Goal: Task Accomplishment & Management: Use online tool/utility

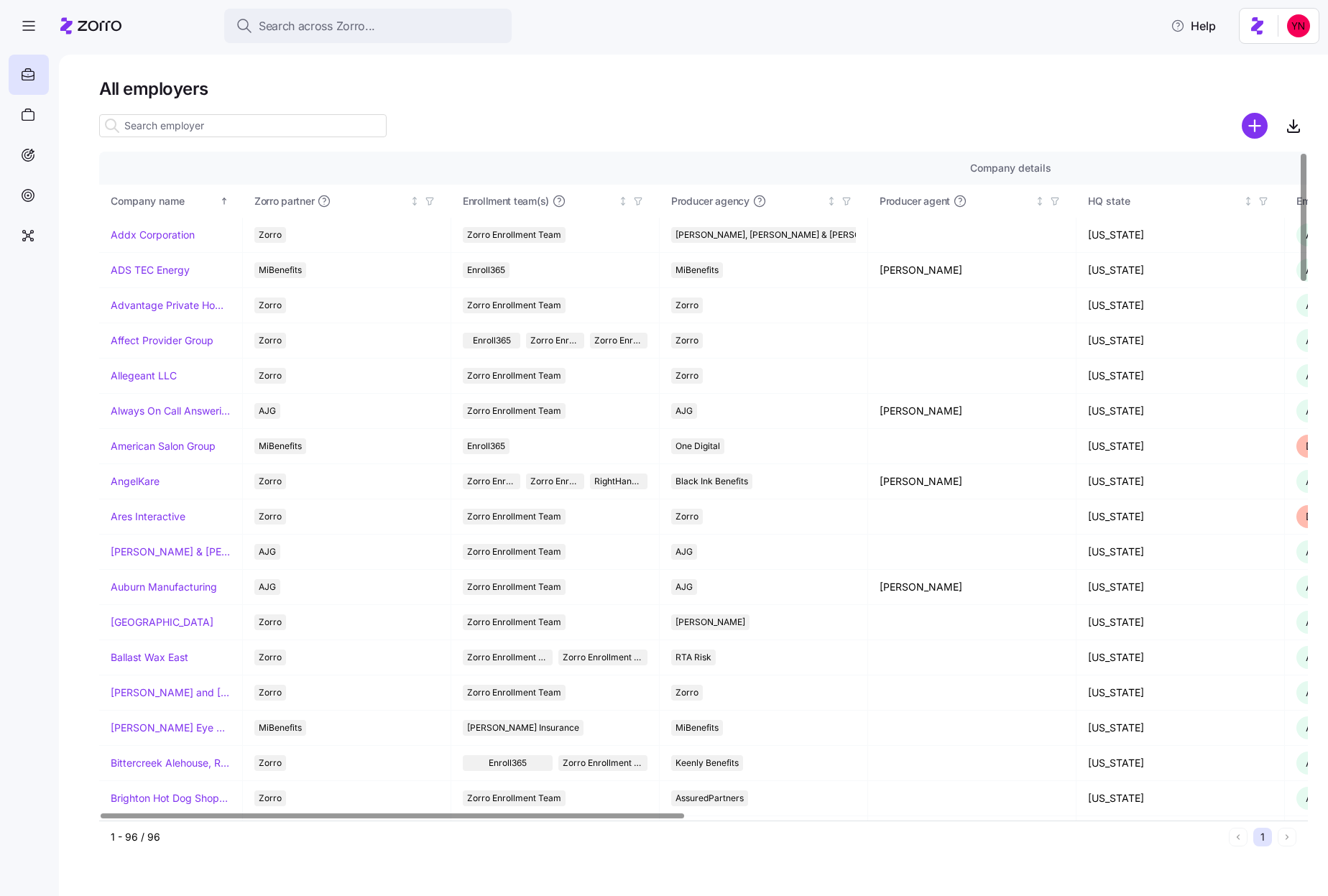
click at [173, 126] on input at bounding box center [243, 126] width 287 height 23
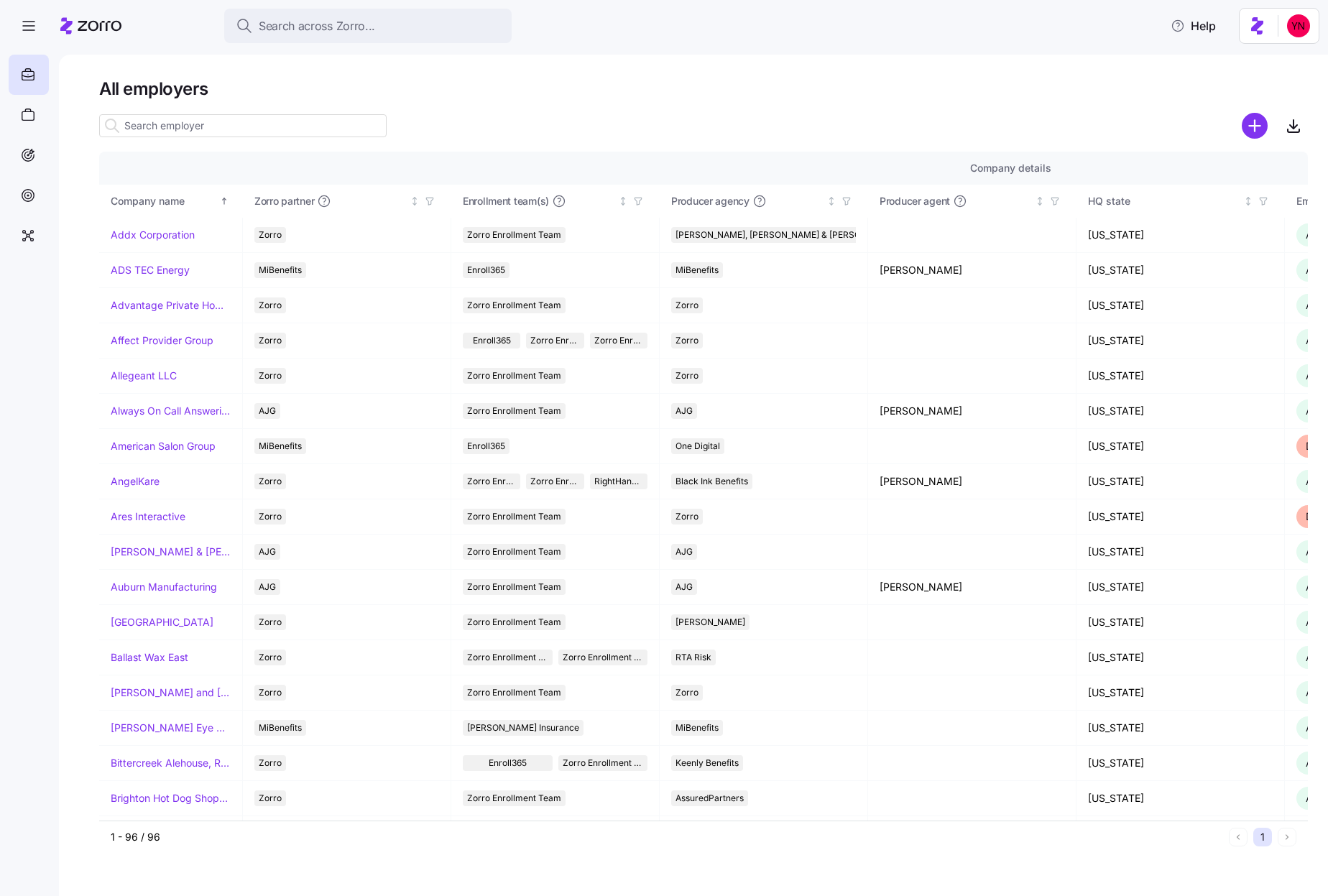
click at [154, 131] on input at bounding box center [243, 126] width 287 height 23
click at [163, 125] on input at bounding box center [243, 126] width 287 height 23
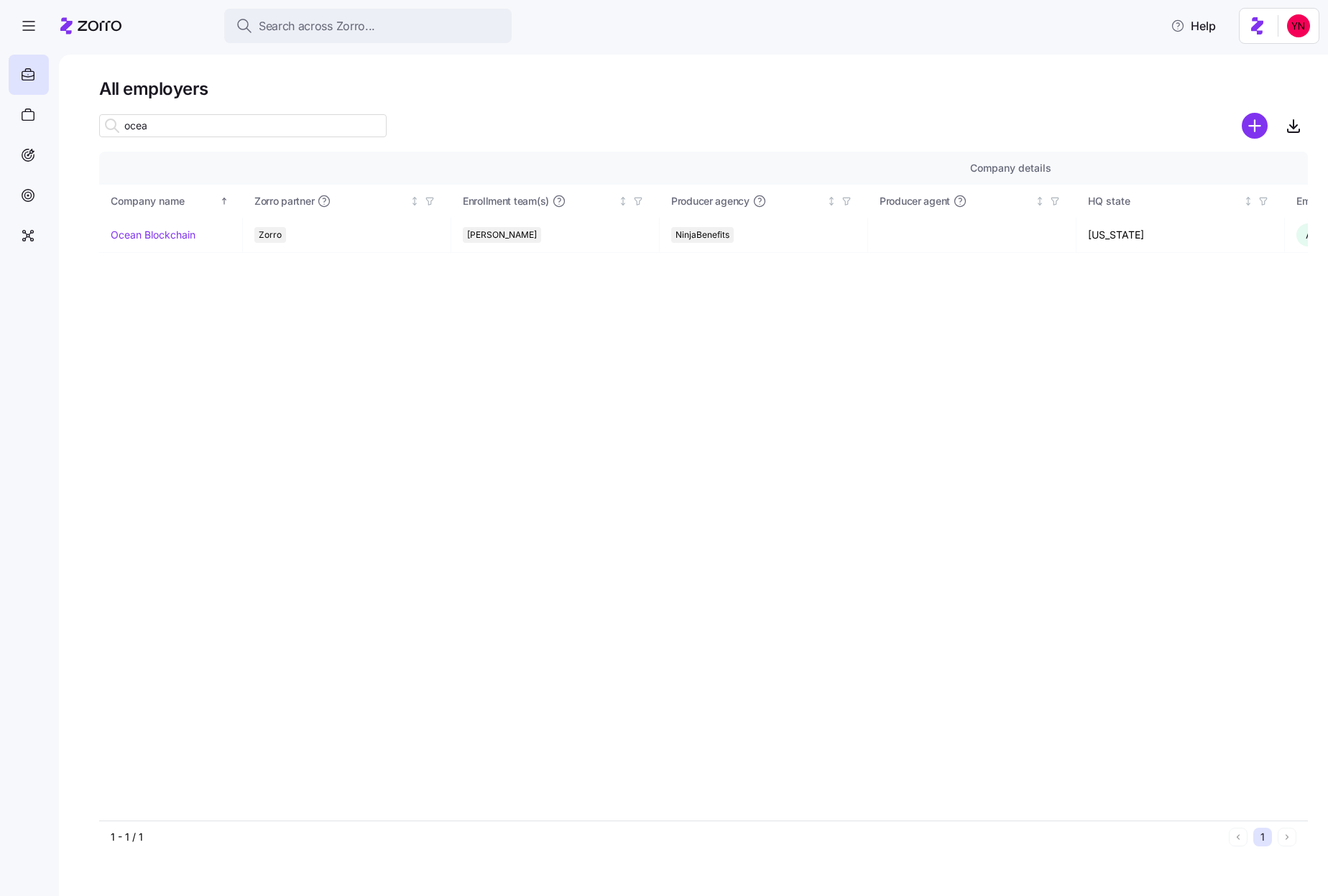
type input "ocean"
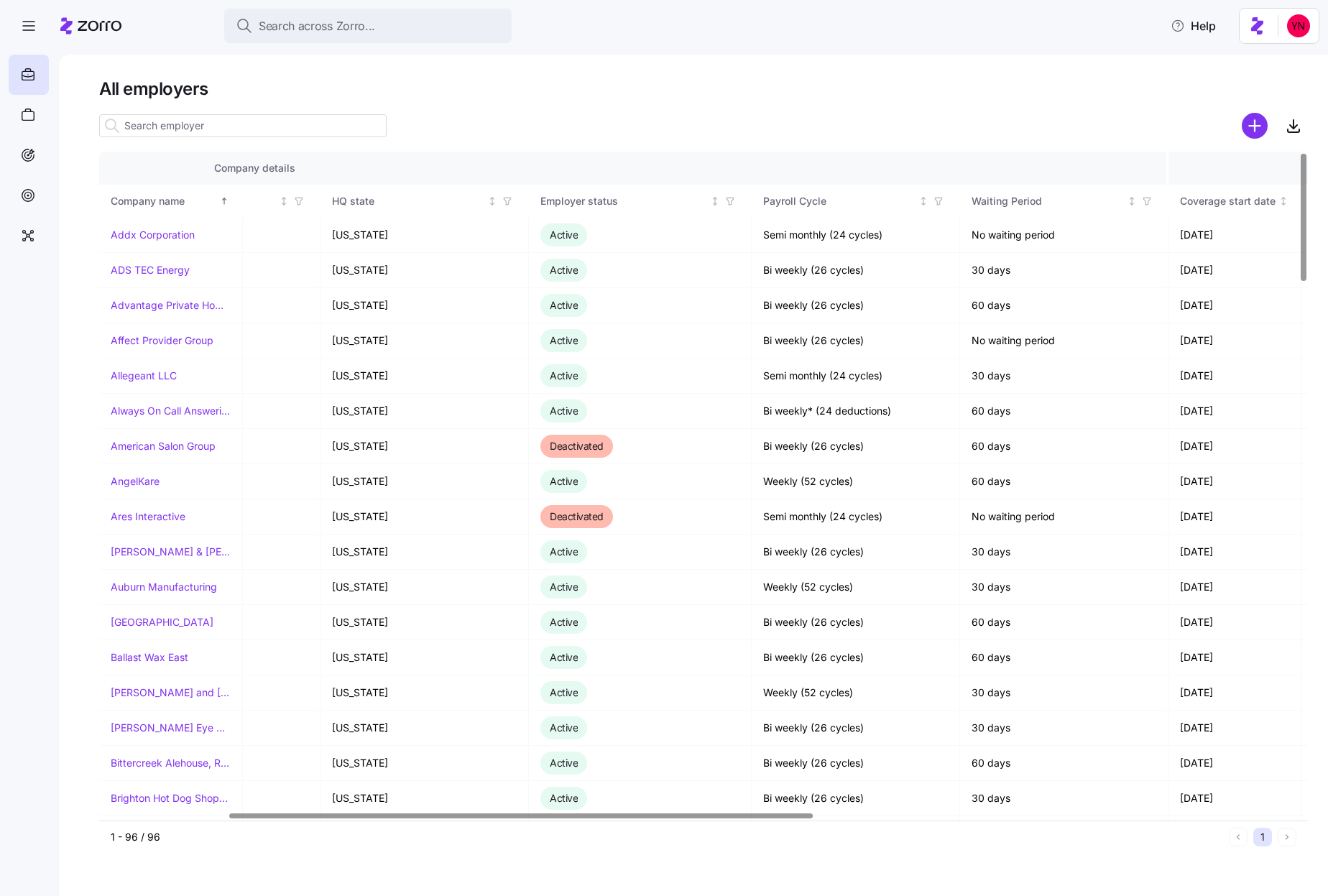
scroll to position [0, 916]
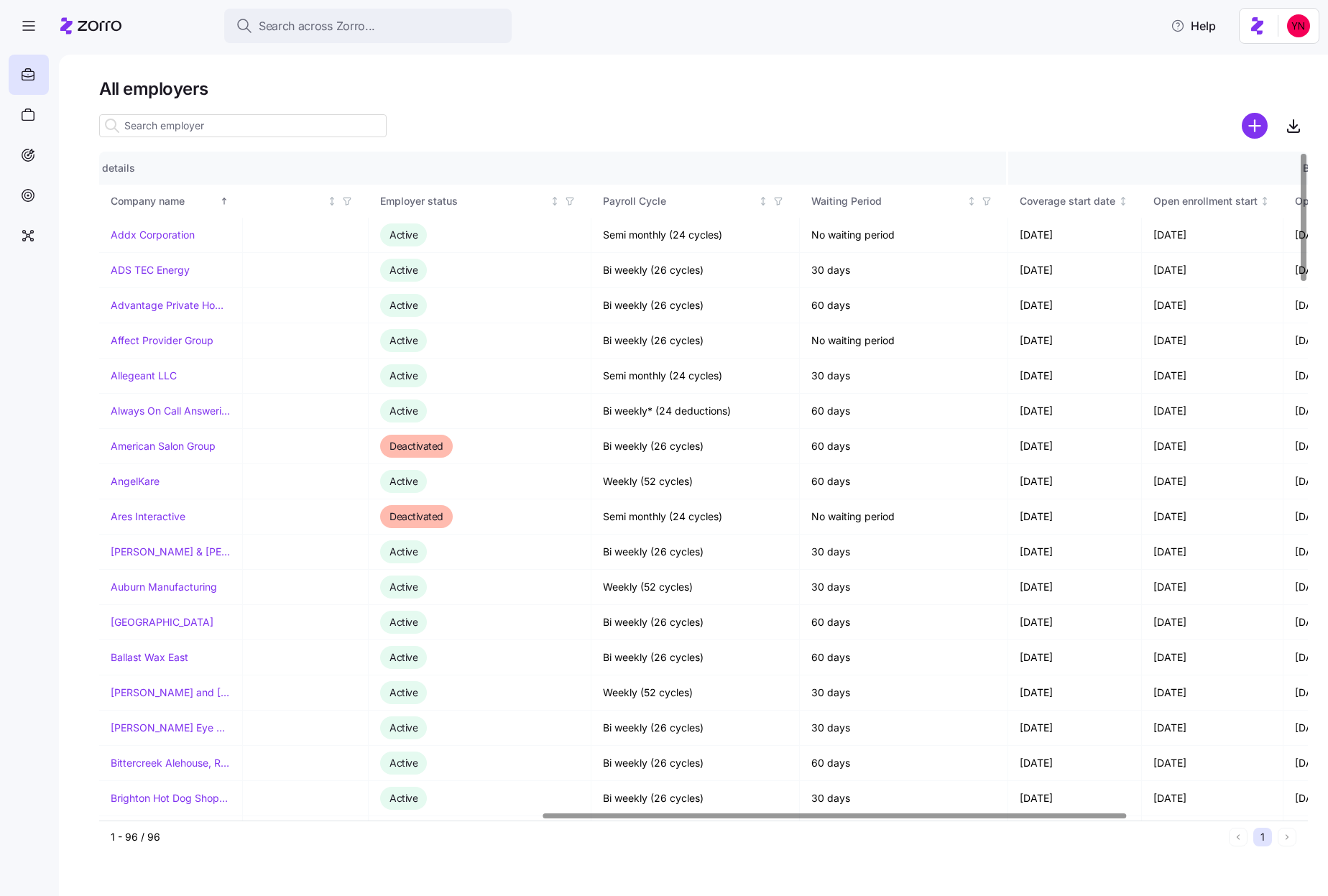
click at [116, 126] on icon at bounding box center [112, 126] width 17 height 17
click at [128, 126] on input at bounding box center [243, 126] width 287 height 23
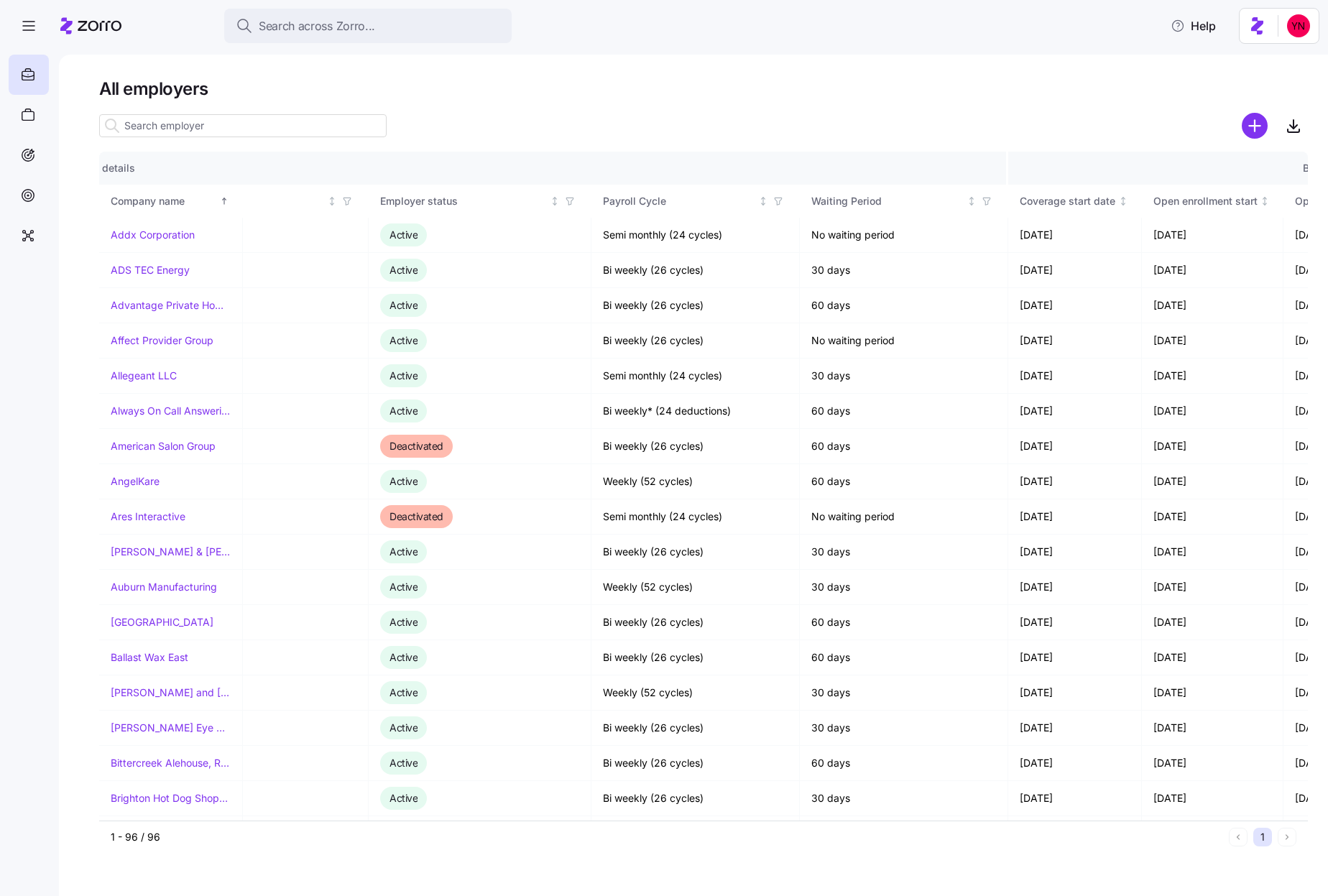
type input "c"
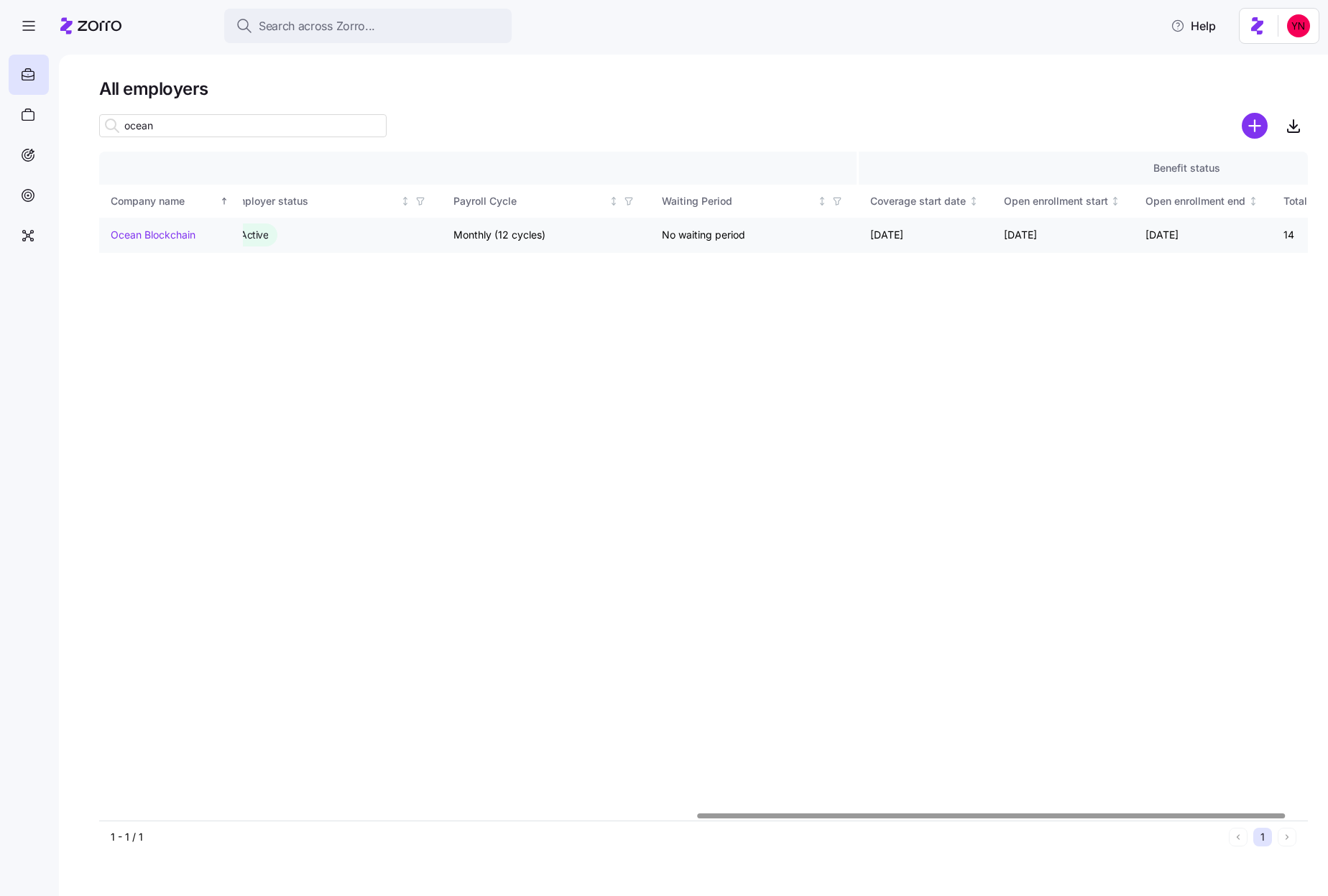
scroll to position [0, 1272]
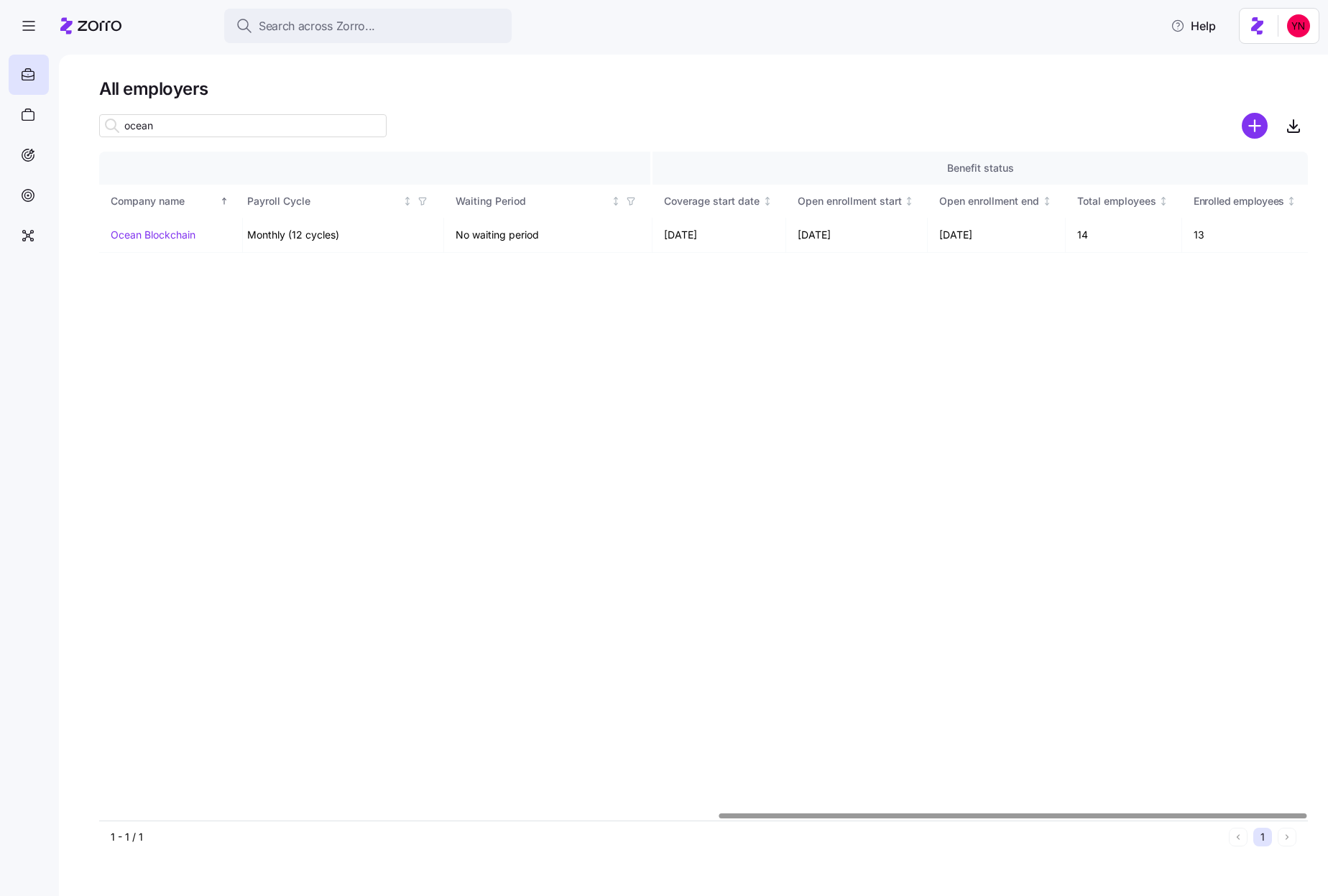
click at [144, 123] on input "ocean" at bounding box center [243, 126] width 287 height 23
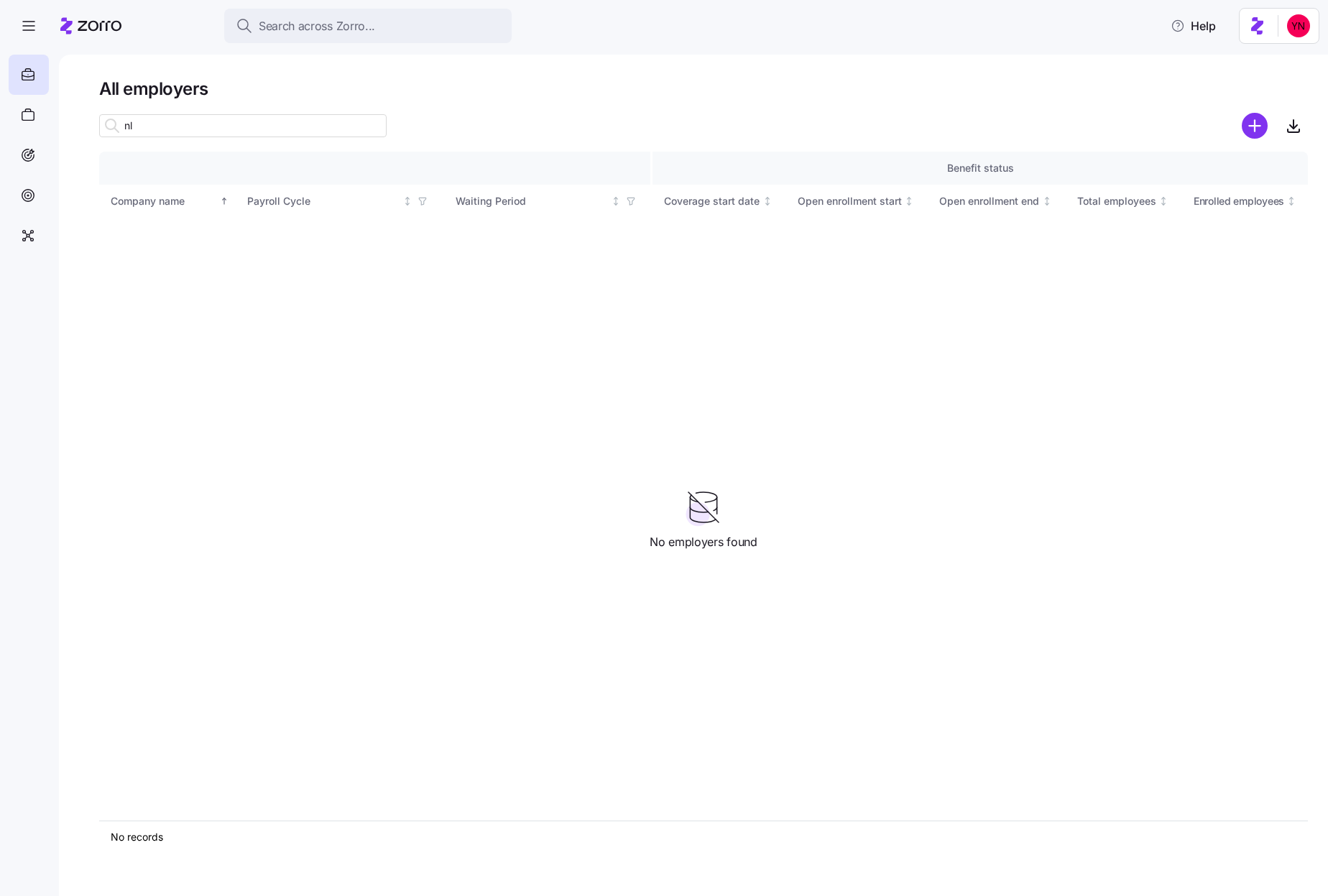
type input "n"
drag, startPoint x: 100, startPoint y: 117, endPoint x: 91, endPoint y: 117, distance: 9.0
click at [91, 117] on div "All employers black Company details Benefit status Company name Zorro partner E…" at bounding box center [693, 475] width 1269 height 841
drag, startPoint x: 171, startPoint y: 128, endPoint x: 51, endPoint y: 114, distance: 120.8
click at [51, 114] on div "Search across Zorro... Help All employers dungar Company details Benefit status…" at bounding box center [664, 444] width 1328 height 887
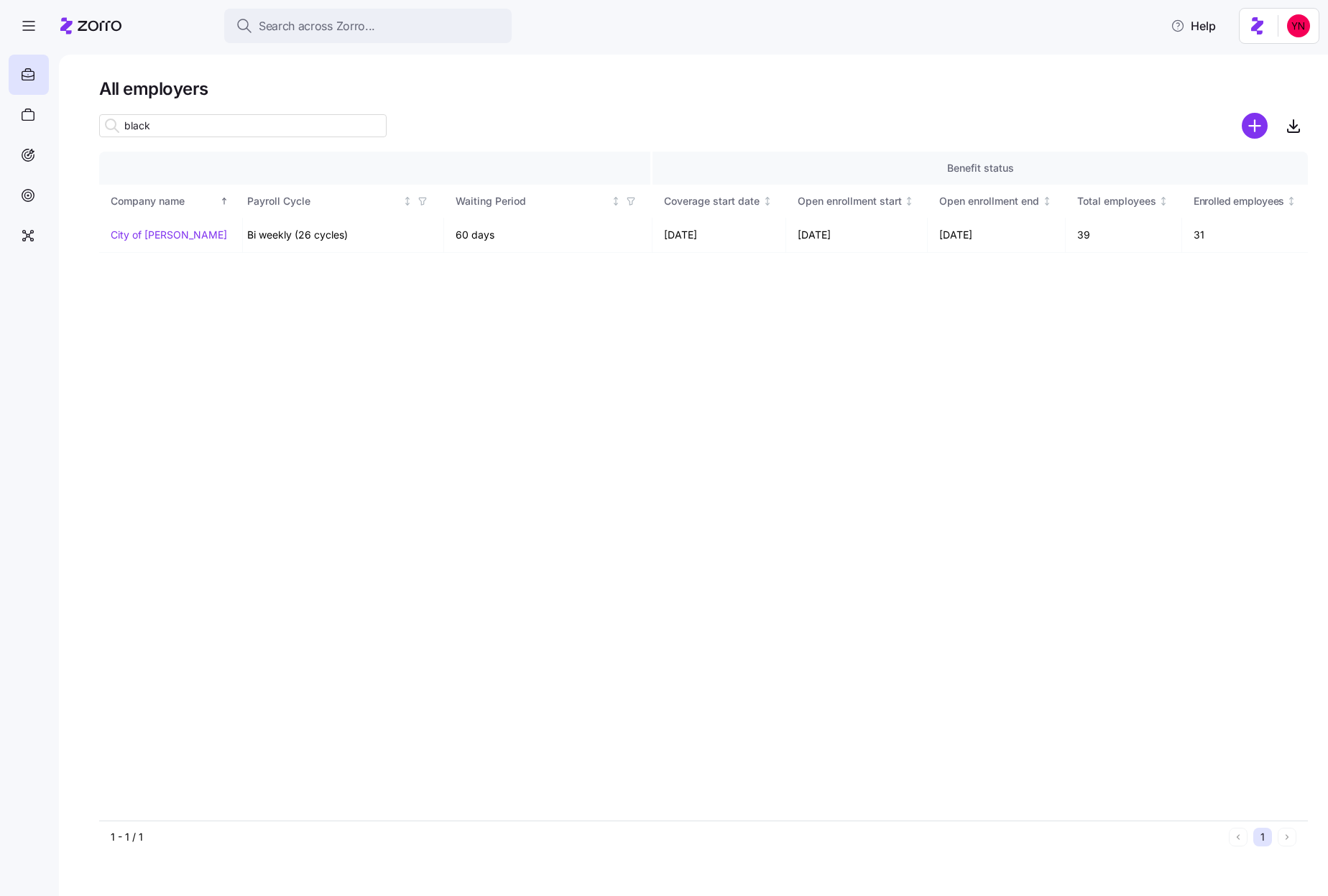
drag, startPoint x: 225, startPoint y: 125, endPoint x: 79, endPoint y: 136, distance: 146.4
click at [79, 136] on div "All employers black Company details Benefit status Company name Zorro partner E…" at bounding box center [693, 475] width 1269 height 841
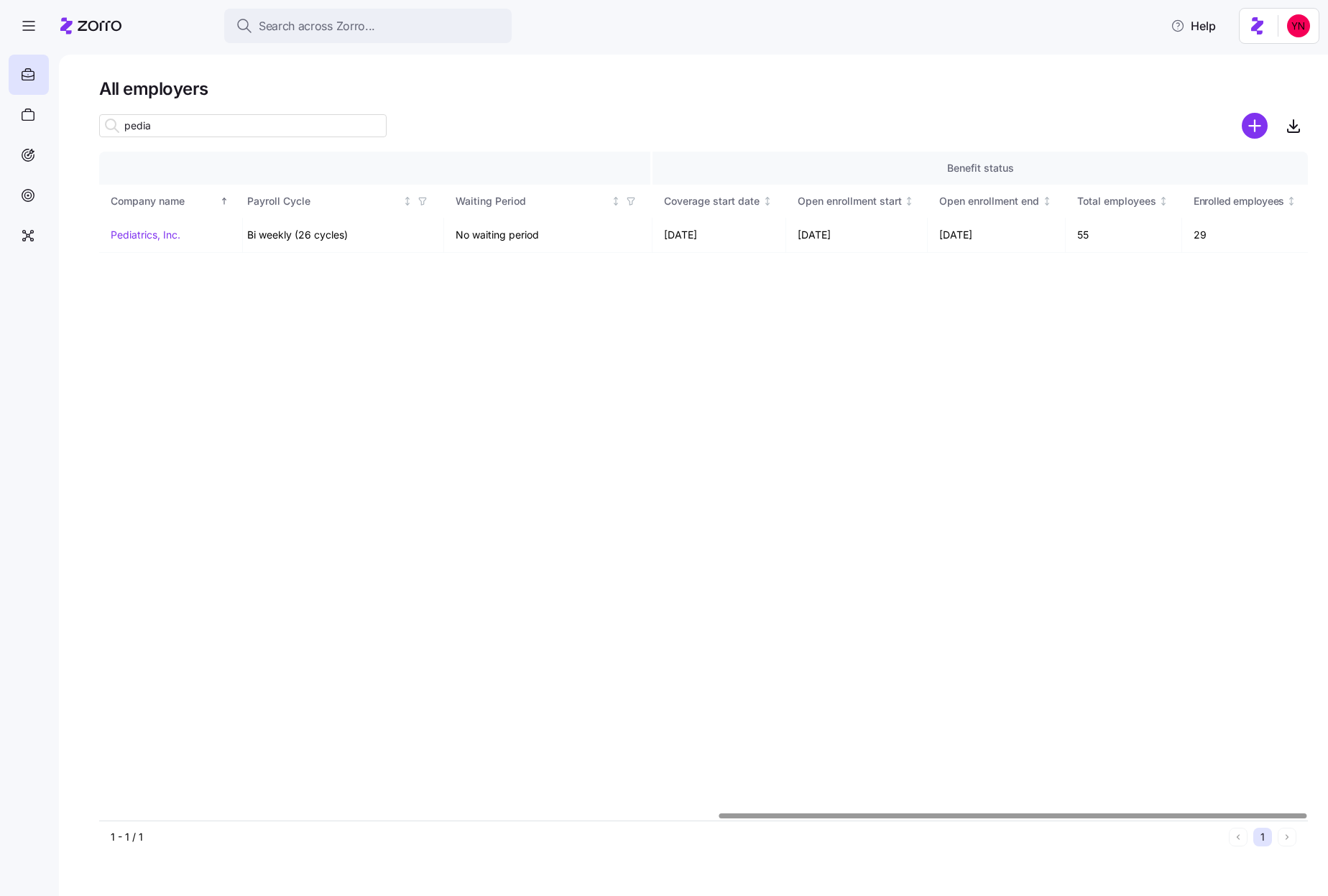
click at [142, 124] on input "pedia" at bounding box center [243, 126] width 287 height 23
type input "ocean"
